Goal: Use online tool/utility: Utilize a website feature to perform a specific function

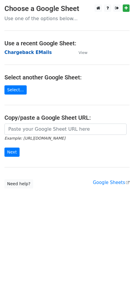
click at [25, 53] on strong "Chargeback EMails" at bounding box center [27, 52] width 47 height 5
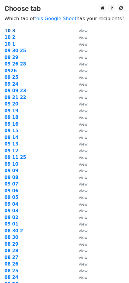
click at [10, 31] on strong "10 3" at bounding box center [9, 30] width 11 height 5
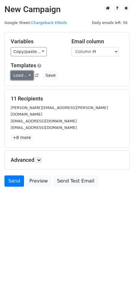
click at [28, 76] on link "Load..." at bounding box center [22, 75] width 23 height 9
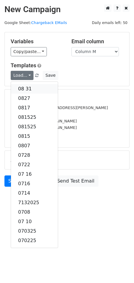
click at [25, 88] on link "08 31" at bounding box center [34, 88] width 47 height 9
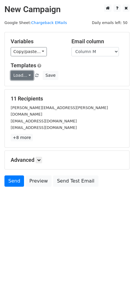
click at [25, 75] on link "Load..." at bounding box center [22, 75] width 23 height 9
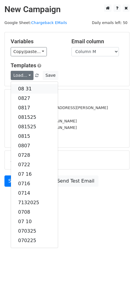
click at [23, 87] on link "08 31" at bounding box center [34, 88] width 47 height 9
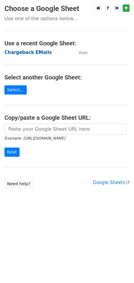
click at [26, 55] on strong "Chargeback EMails" at bounding box center [27, 52] width 47 height 5
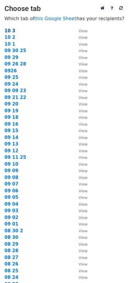
click at [8, 29] on strong "10 3" at bounding box center [9, 30] width 11 height 5
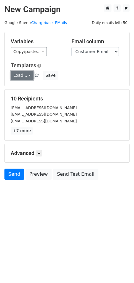
click at [26, 75] on link "Load..." at bounding box center [22, 75] width 23 height 9
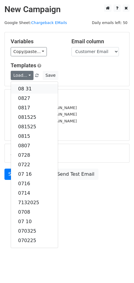
click at [29, 89] on link "08 31" at bounding box center [34, 88] width 47 height 9
